Goal: Task Accomplishment & Management: Manage account settings

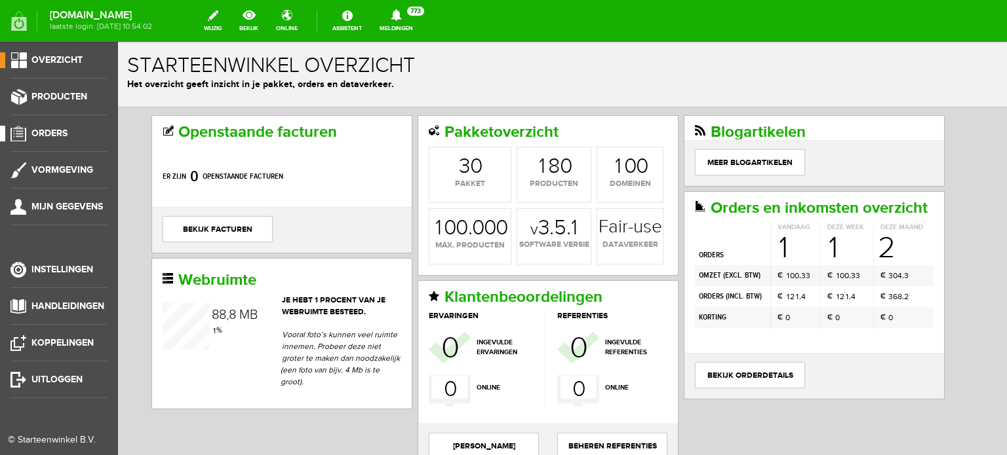
click at [60, 130] on span "Orders" at bounding box center [49, 133] width 36 height 11
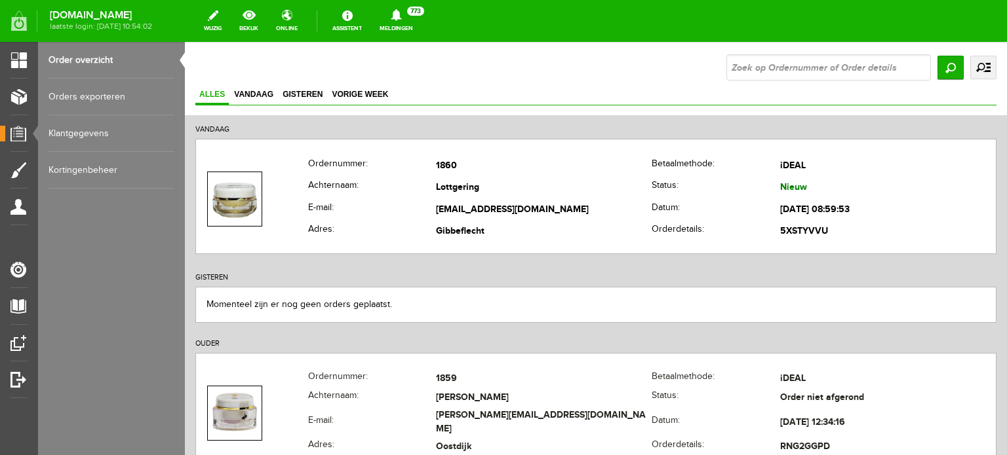
scroll to position [66, 0]
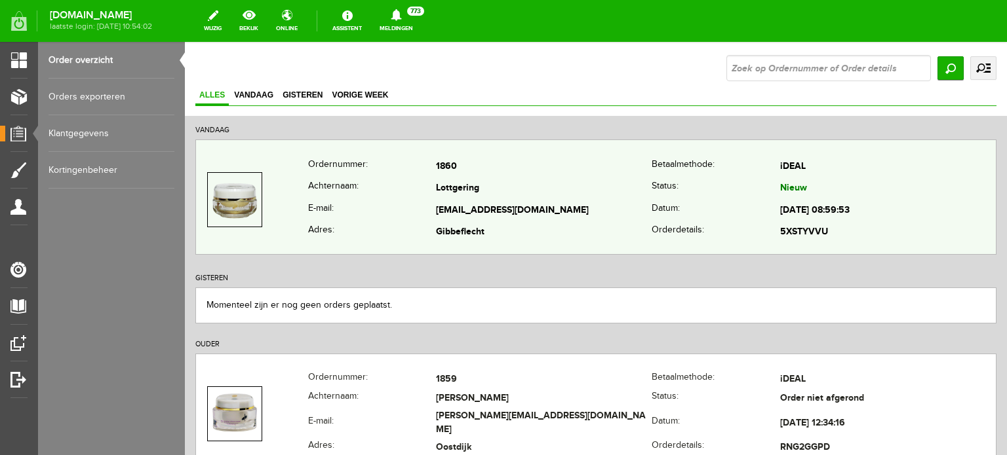
click at [450, 183] on td "Lottgering" at bounding box center [544, 189] width 216 height 22
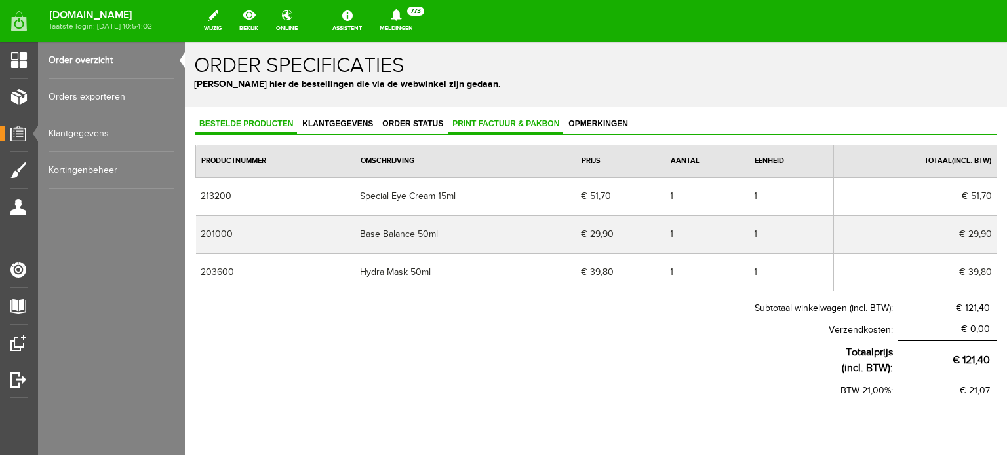
click at [509, 122] on span "Print factuur & pakbon" at bounding box center [505, 123] width 115 height 9
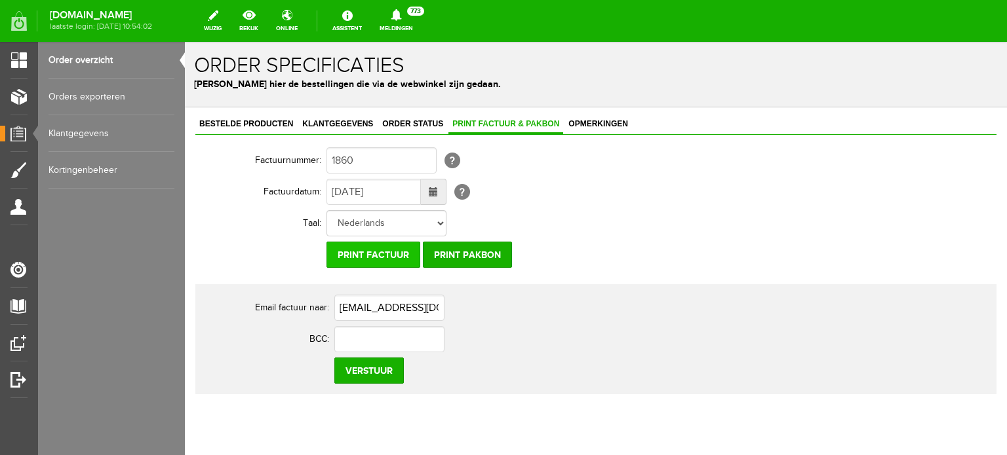
click at [377, 253] on input "Print factuur" at bounding box center [373, 255] width 94 height 26
click at [358, 125] on span "Klantgegevens" at bounding box center [337, 123] width 79 height 9
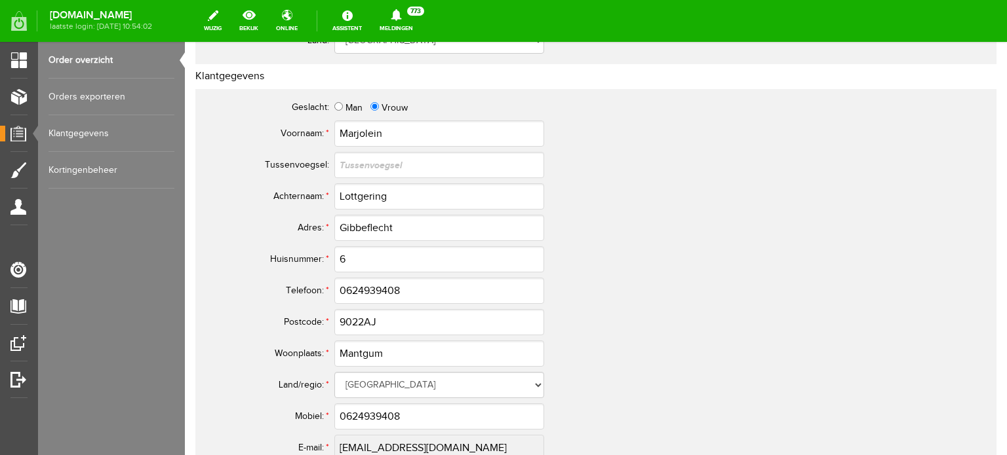
scroll to position [524, 0]
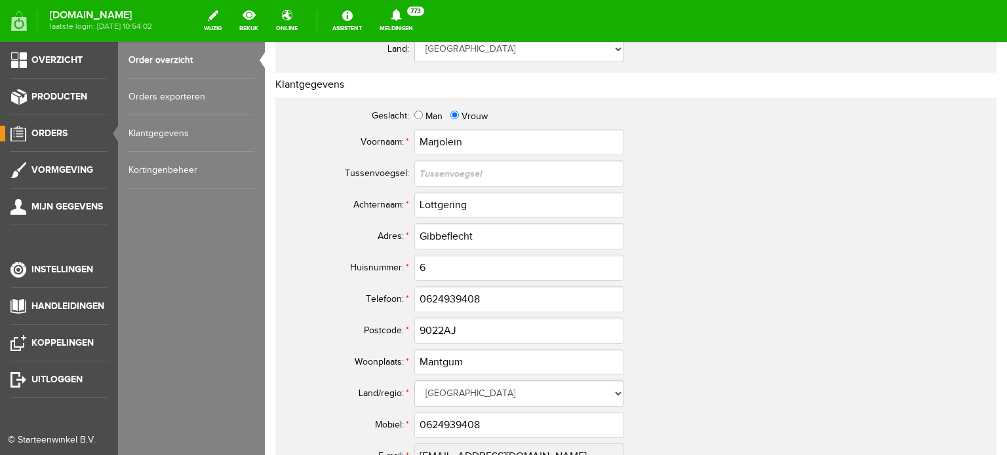
click at [48, 131] on span "Orders" at bounding box center [49, 133] width 36 height 11
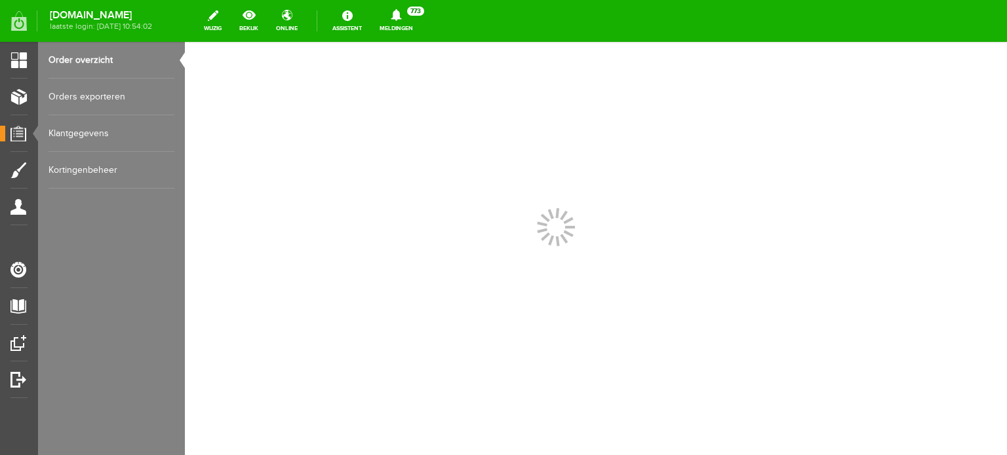
scroll to position [0, 0]
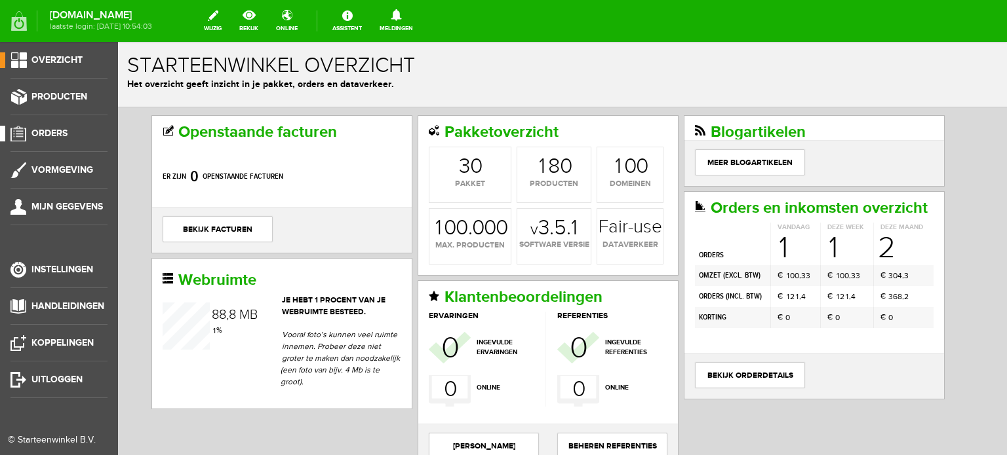
click at [62, 130] on span "Orders" at bounding box center [49, 133] width 36 height 11
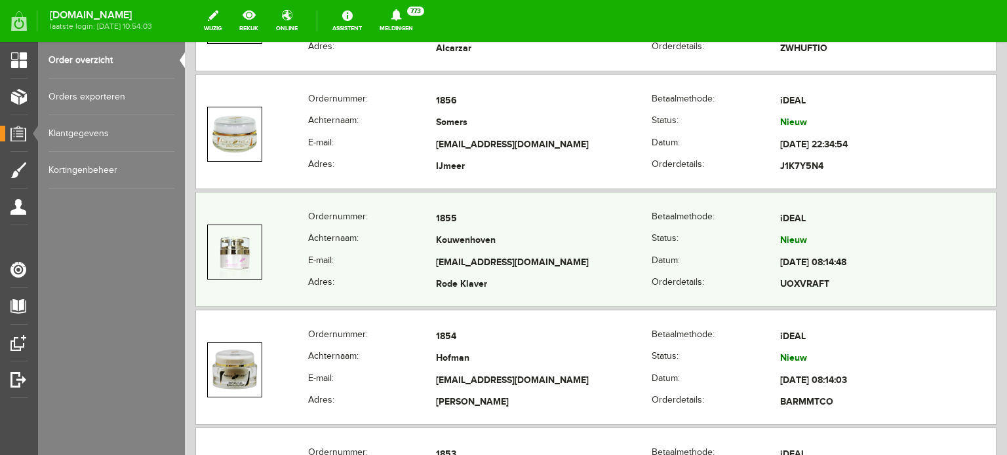
scroll to position [721, 0]
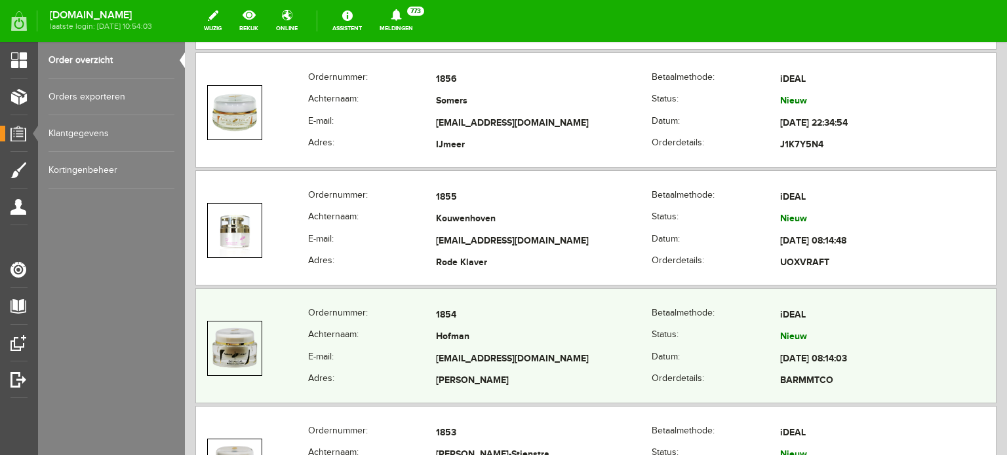
click at [478, 343] on td "Hofman" at bounding box center [544, 338] width 216 height 22
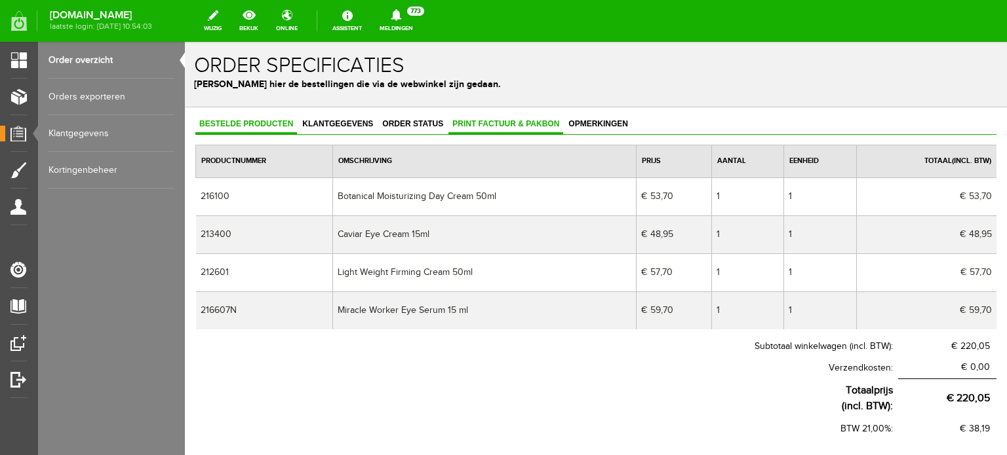
click at [501, 120] on span "Print factuur & pakbon" at bounding box center [505, 123] width 115 height 9
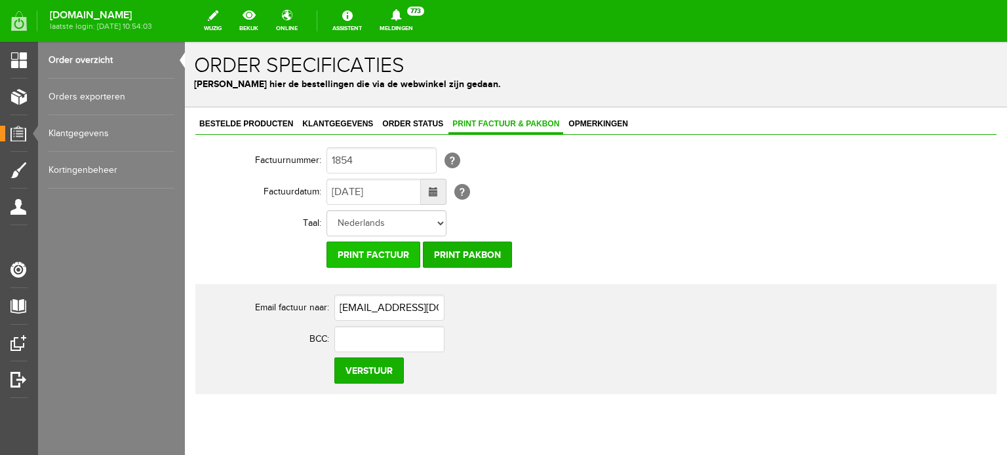
click at [374, 254] on input "Print factuur" at bounding box center [373, 255] width 94 height 26
click at [351, 124] on span "Klantgegevens" at bounding box center [337, 123] width 79 height 9
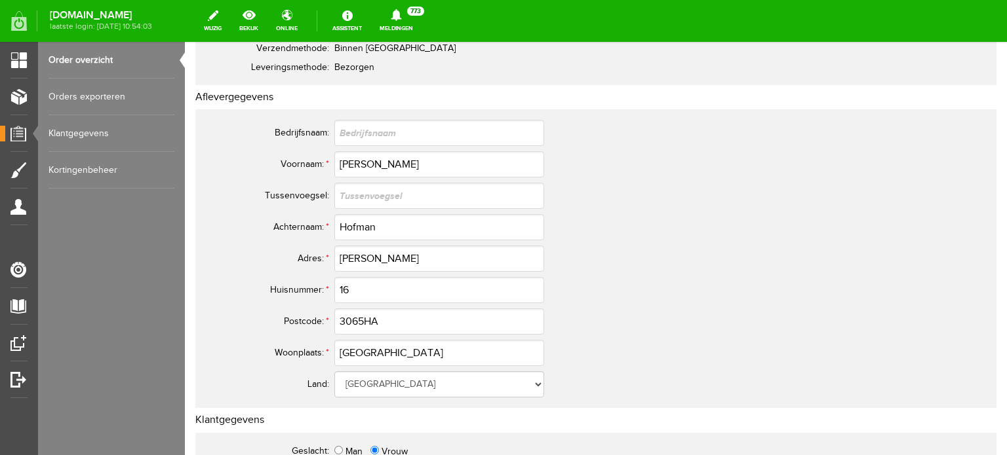
scroll to position [197, 0]
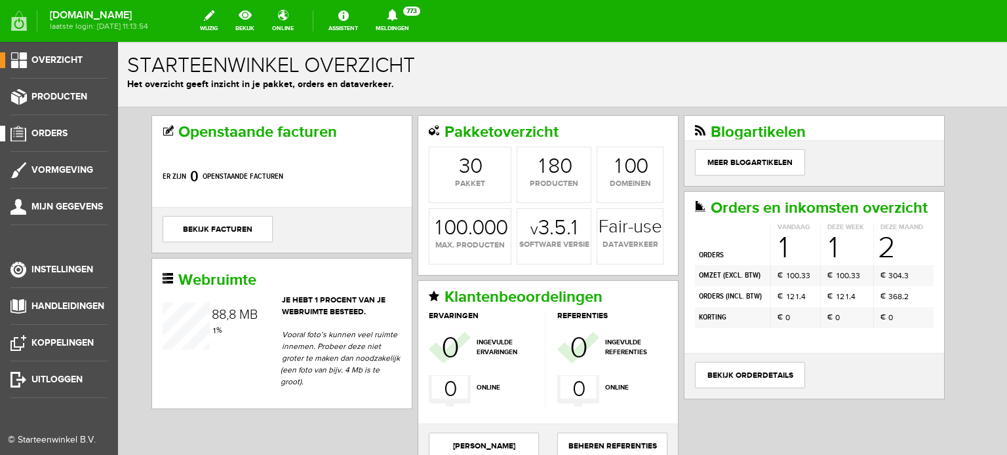
click at [55, 133] on span "Orders" at bounding box center [49, 133] width 36 height 11
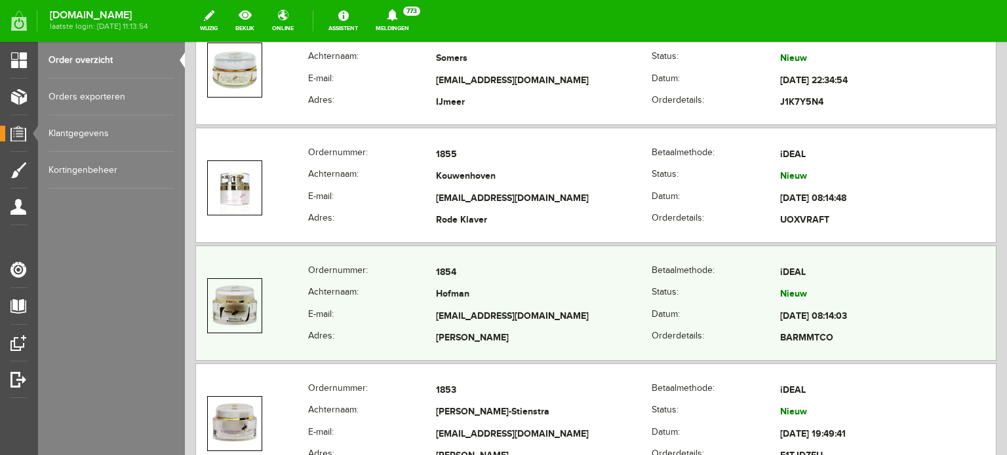
scroll to position [786, 0]
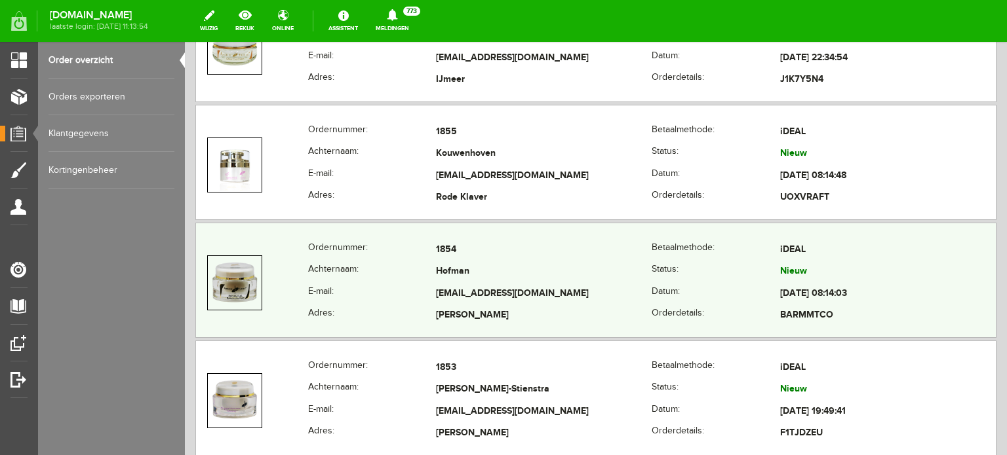
click at [461, 289] on td "[EMAIL_ADDRESS][DOMAIN_NAME]" at bounding box center [544, 294] width 216 height 22
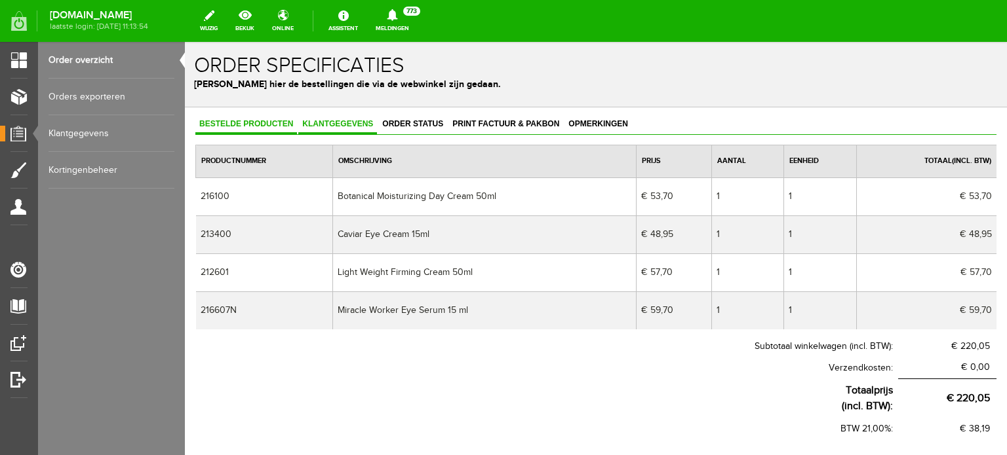
click at [336, 123] on span "Klantgegevens" at bounding box center [337, 123] width 79 height 9
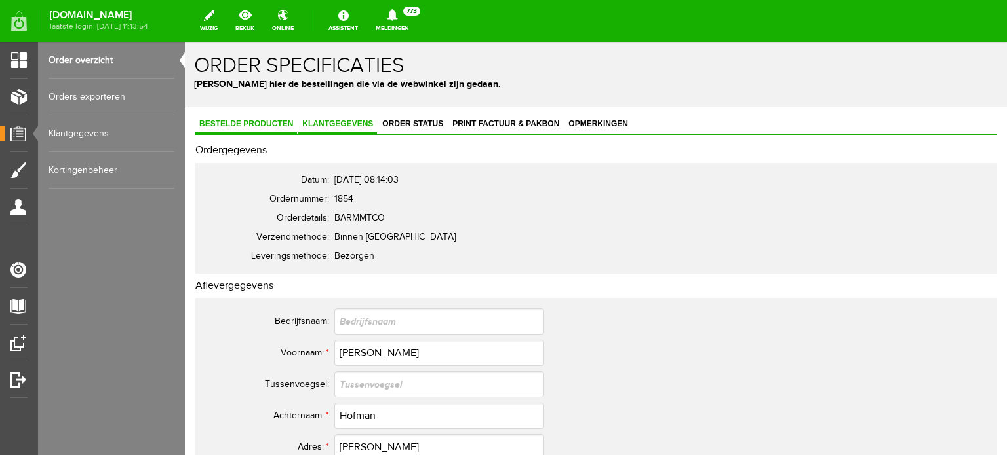
click at [247, 123] on span "Bestelde producten" at bounding box center [246, 123] width 102 height 9
